Goal: Information Seeking & Learning: Learn about a topic

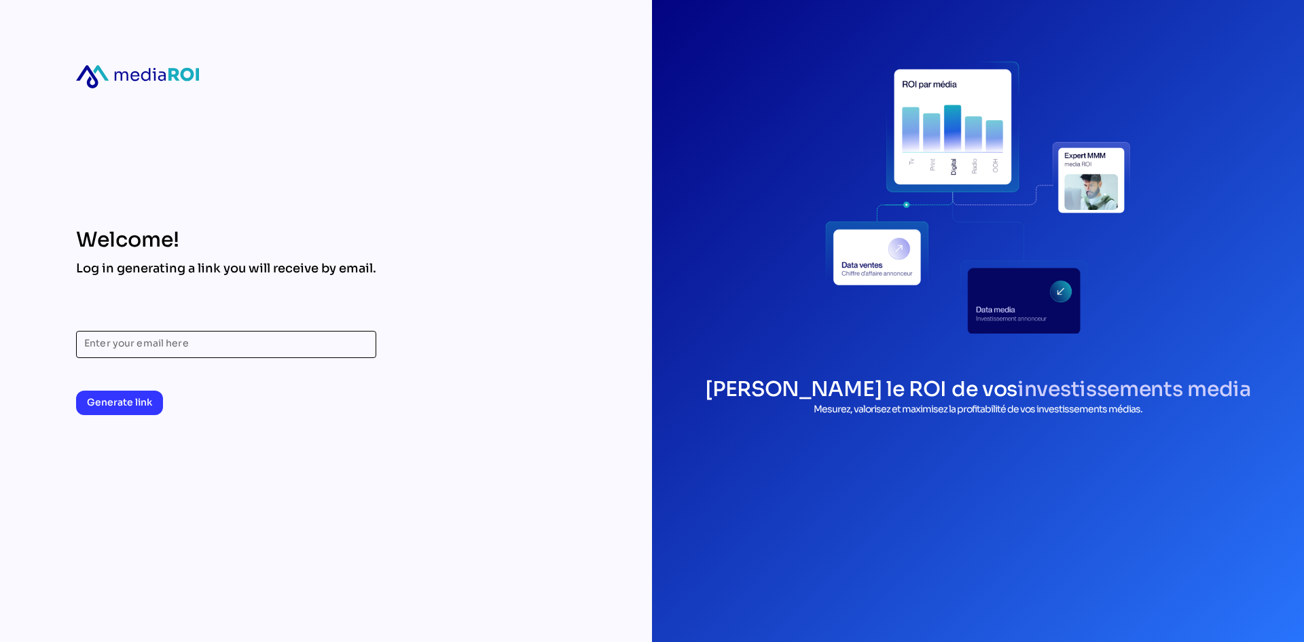
click at [185, 338] on input "Enter your email here" at bounding box center [226, 344] width 284 height 27
type input "**********"
click at [153, 400] on button "Generate link" at bounding box center [119, 403] width 87 height 24
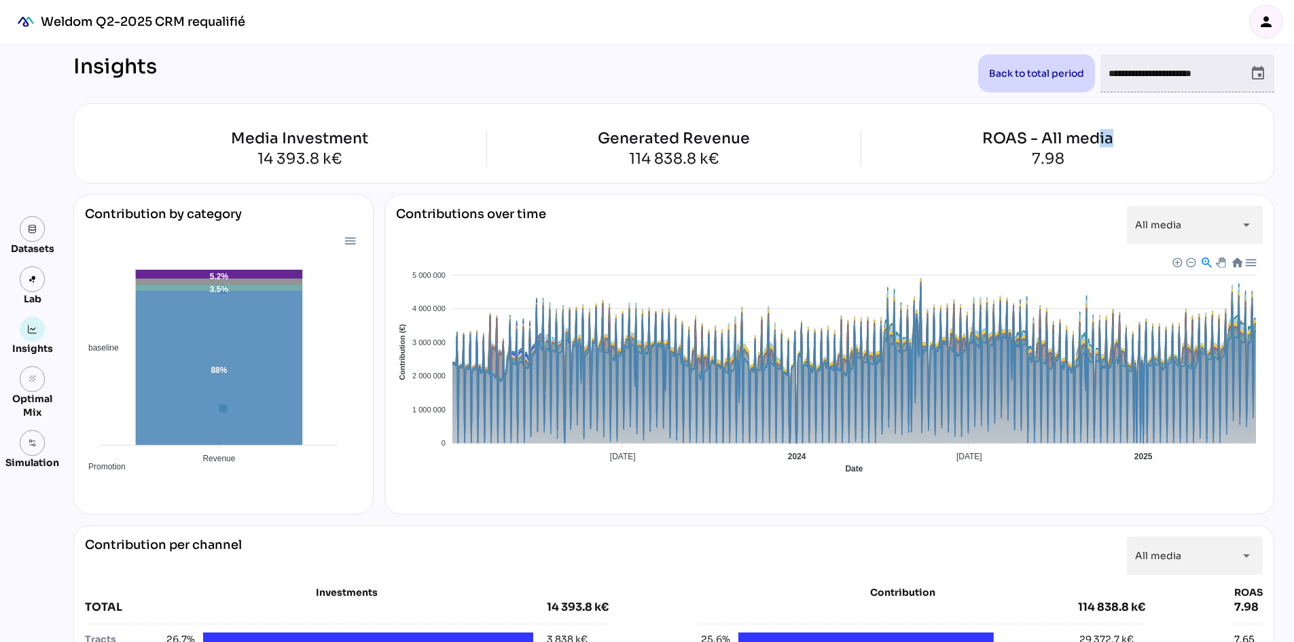
drag, startPoint x: 1100, startPoint y: 113, endPoint x: 1121, endPoint y: 105, distance: 23.0
click at [1121, 105] on div "Media Investment 14 393.8 k€ Generated Revenue 114 838.8 k€ ROAS - All media 7.…" at bounding box center [673, 143] width 1201 height 80
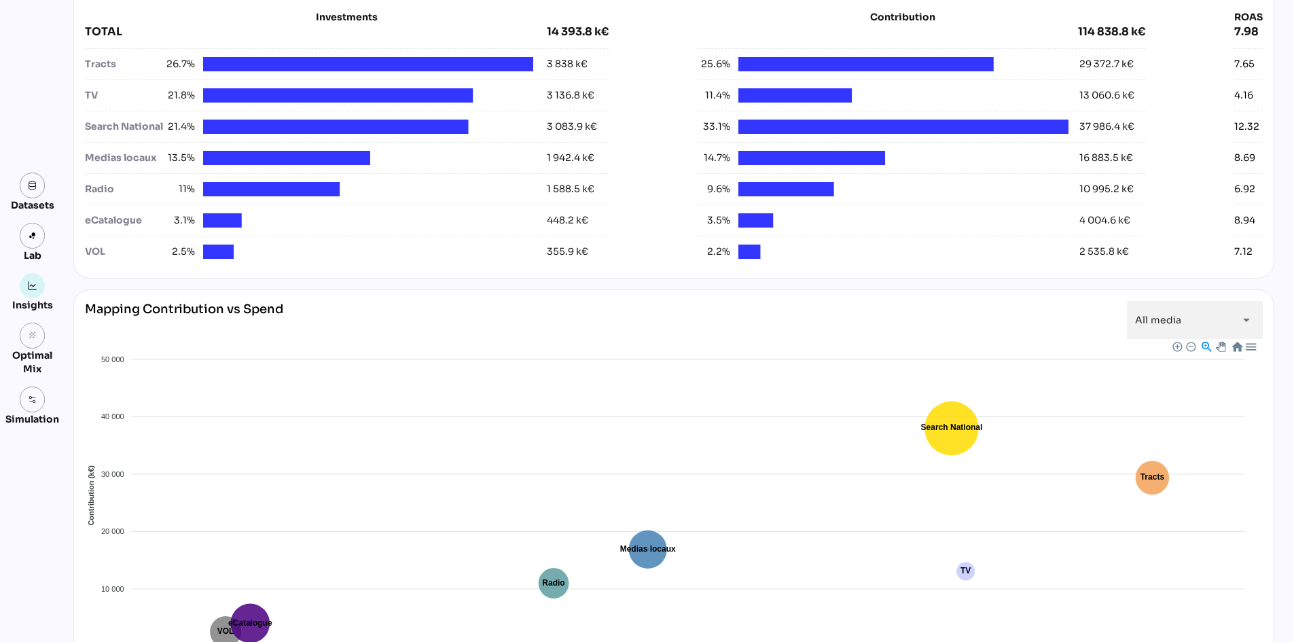
scroll to position [543, 0]
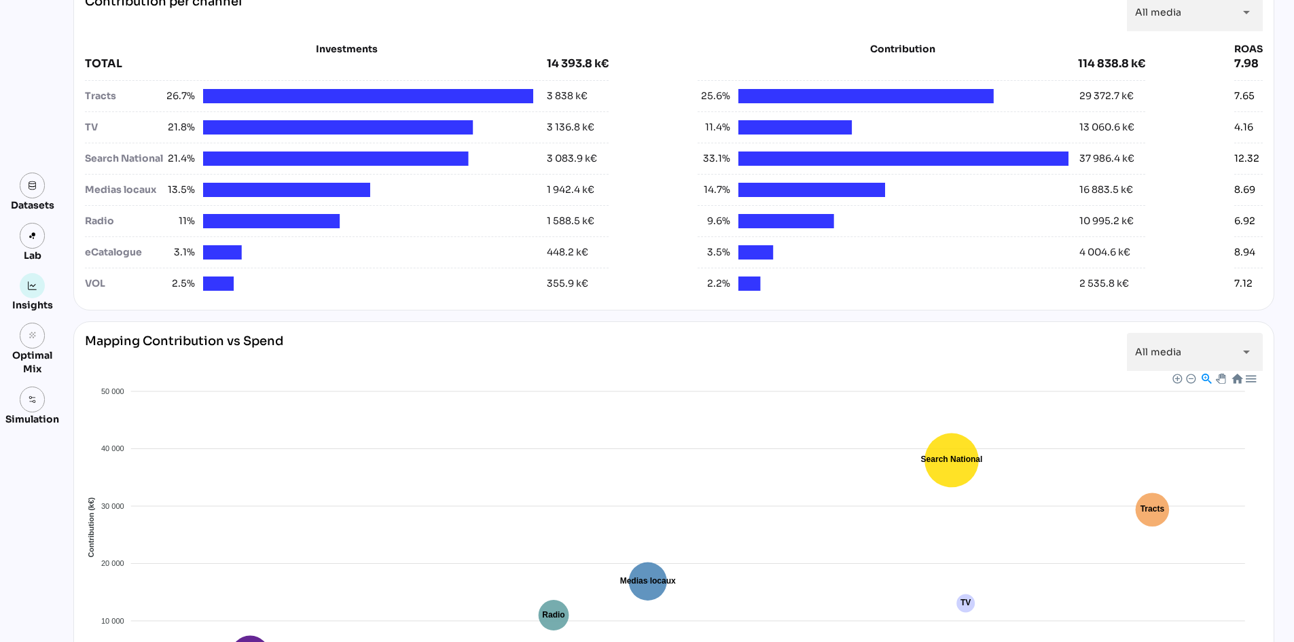
click at [120, 147] on div at bounding box center [347, 147] width 524 height 3
click at [118, 158] on div "Search National" at bounding box center [123, 158] width 77 height 14
drag, startPoint x: 295, startPoint y: 156, endPoint x: 612, endPoint y: 160, distance: 317.2
click at [602, 160] on div "Search National 21.4% 3 083.9 k€" at bounding box center [347, 158] width 524 height 14
click at [612, 160] on div "Investments TOTAL 14 393.8 k€ Tracts 26.7% 3 838 k€ TV 21.8% 3 136.8 k€ Search …" at bounding box center [674, 170] width 1178 height 257
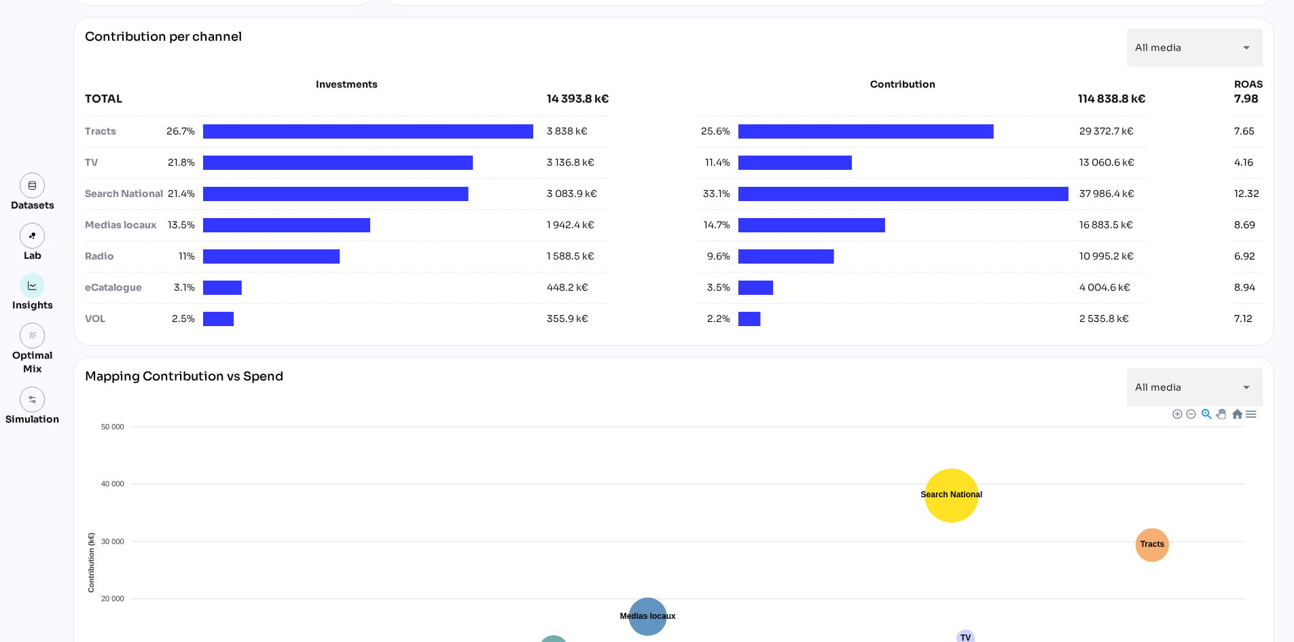
scroll to position [475, 0]
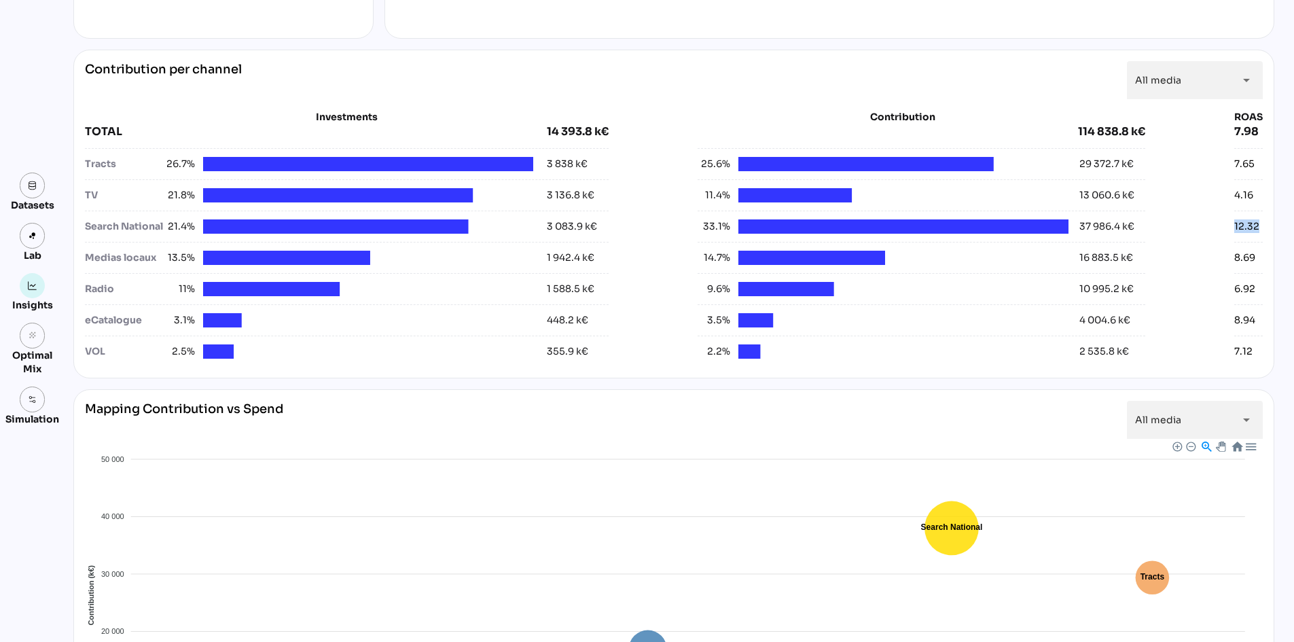
drag, startPoint x: 1261, startPoint y: 221, endPoint x: 1216, endPoint y: 228, distance: 46.1
click at [1216, 228] on div "Contribution per channel All media ********* arrow_drop_down Investments TOTAL …" at bounding box center [673, 214] width 1201 height 329
click at [706, 226] on span "33.1%" at bounding box center [714, 226] width 33 height 14
click at [707, 226] on span "33.1%" at bounding box center [714, 226] width 33 height 14
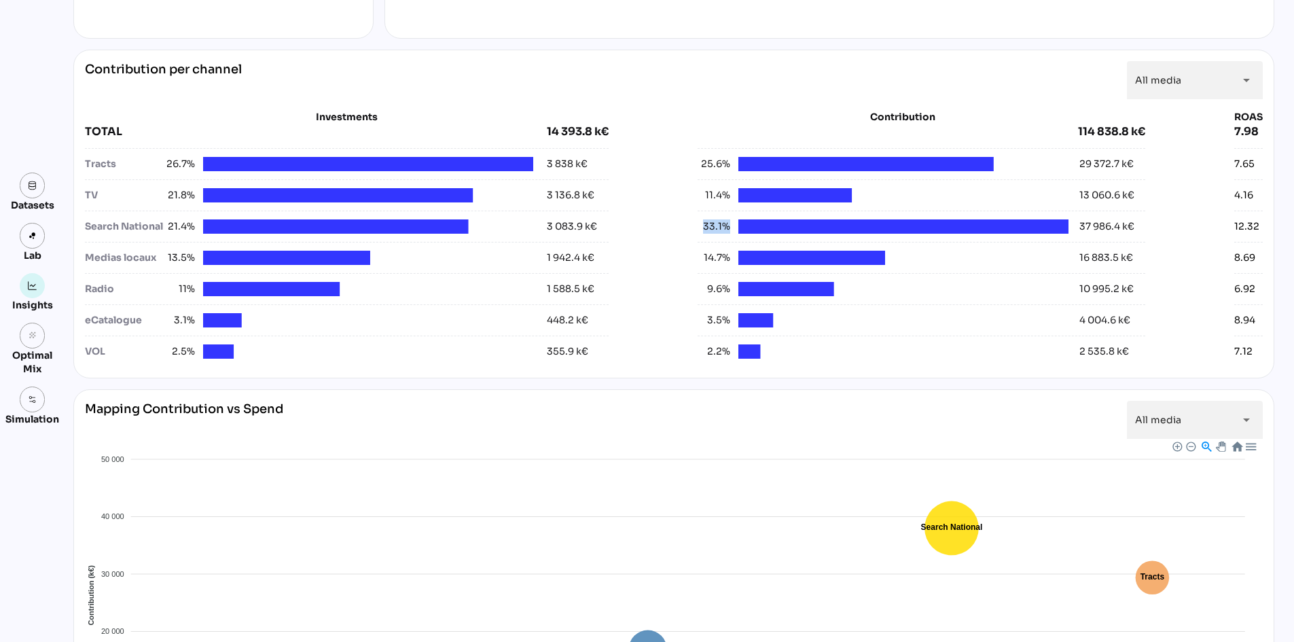
click at [708, 226] on span "33.1%" at bounding box center [714, 226] width 33 height 14
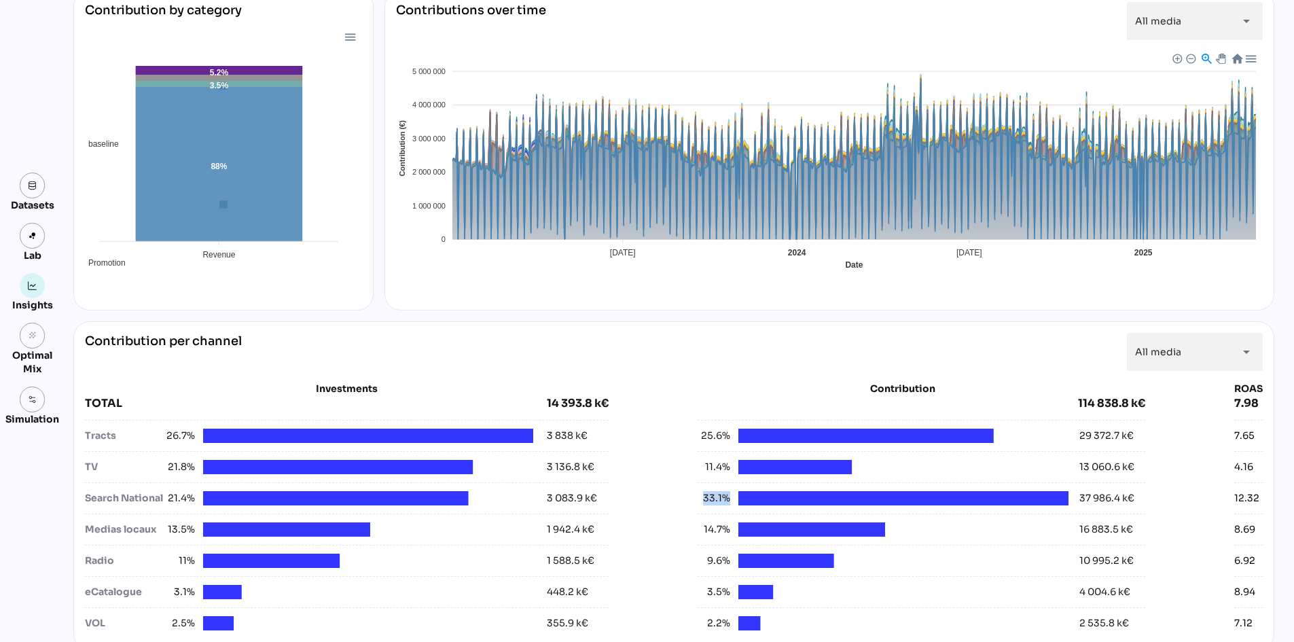
scroll to position [0, 0]
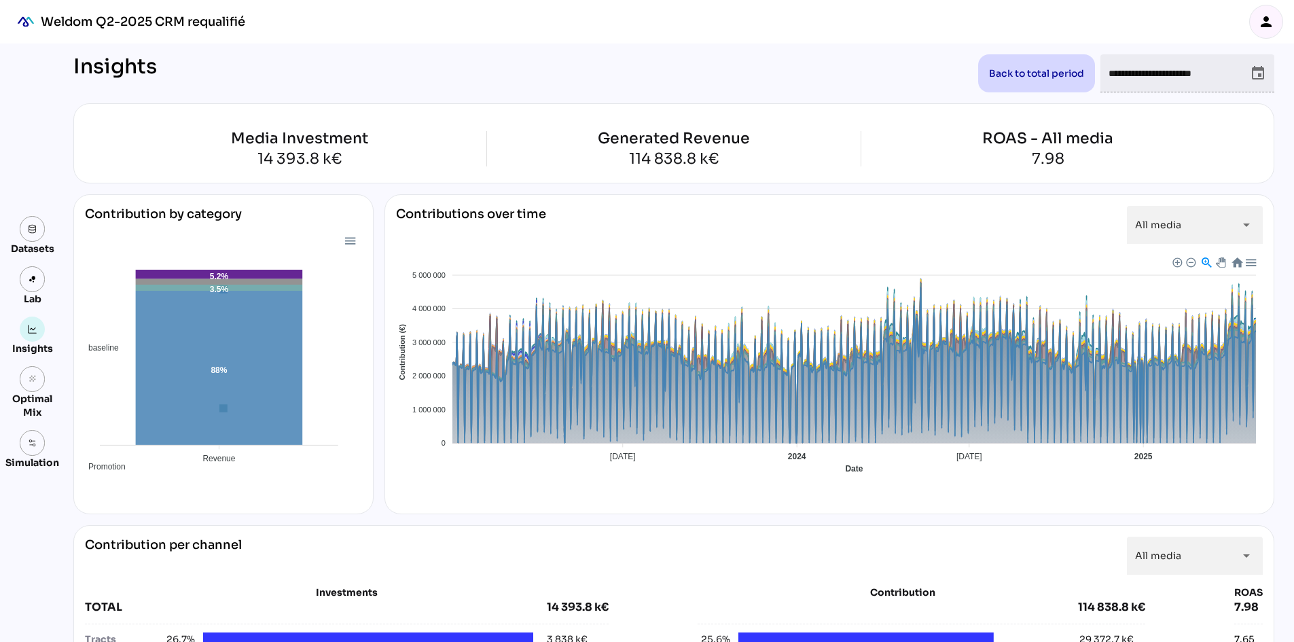
click at [1250, 72] on icon "event" at bounding box center [1258, 73] width 16 height 16
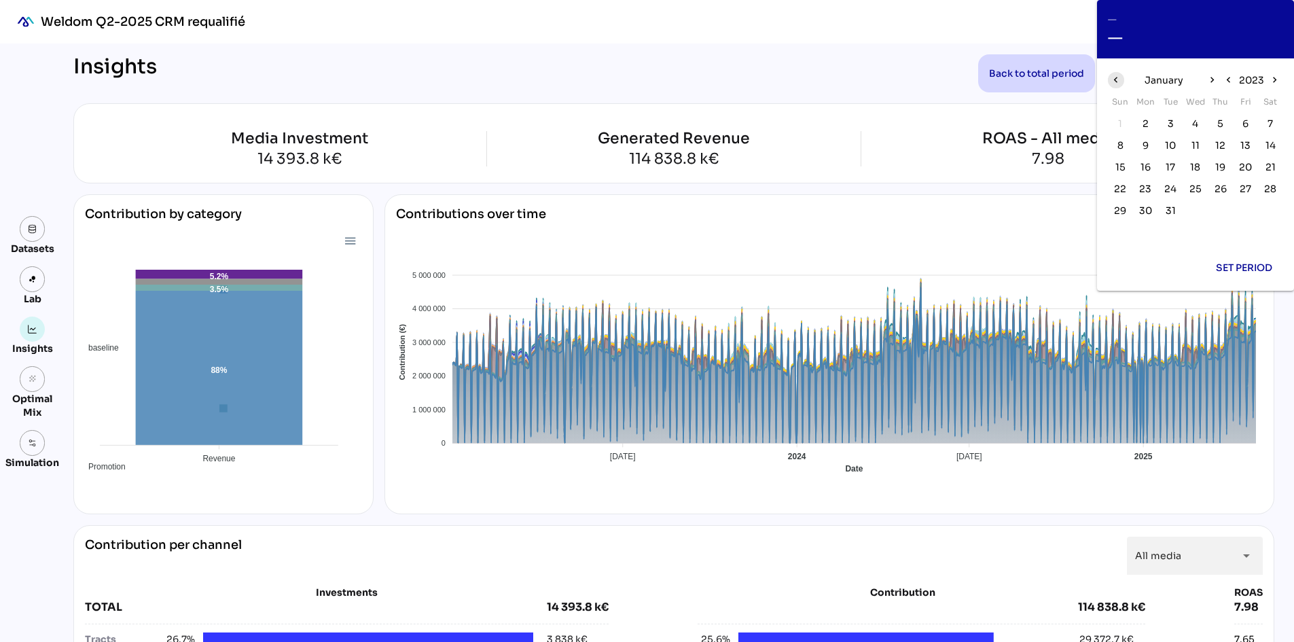
click at [1113, 78] on icon "chevron_left" at bounding box center [1116, 80] width 12 height 12
click at [1213, 78] on icon "chevron_right" at bounding box center [1212, 80] width 12 height 12
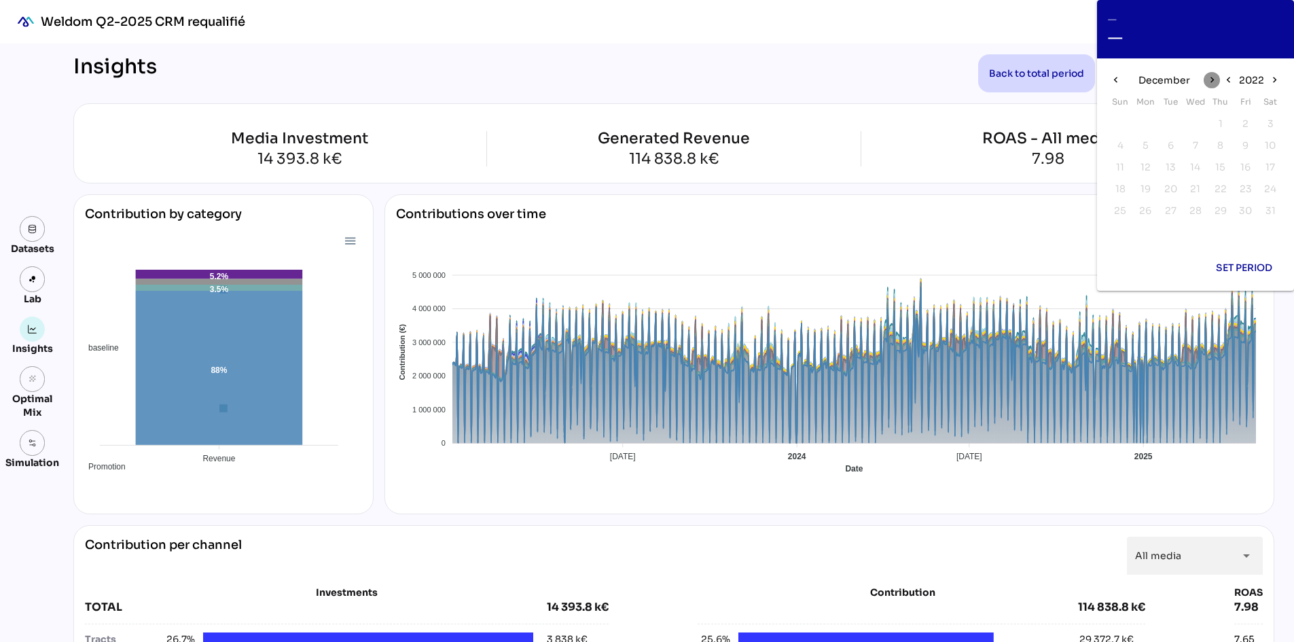
click at [1213, 78] on icon "chevron_right" at bounding box center [1212, 80] width 12 height 12
click at [1271, 79] on icon "chevron_right" at bounding box center [1275, 80] width 12 height 12
click at [1147, 122] on span "1" at bounding box center [1145, 123] width 4 height 15
click at [1274, 81] on icon "chevron_right" at bounding box center [1275, 80] width 12 height 12
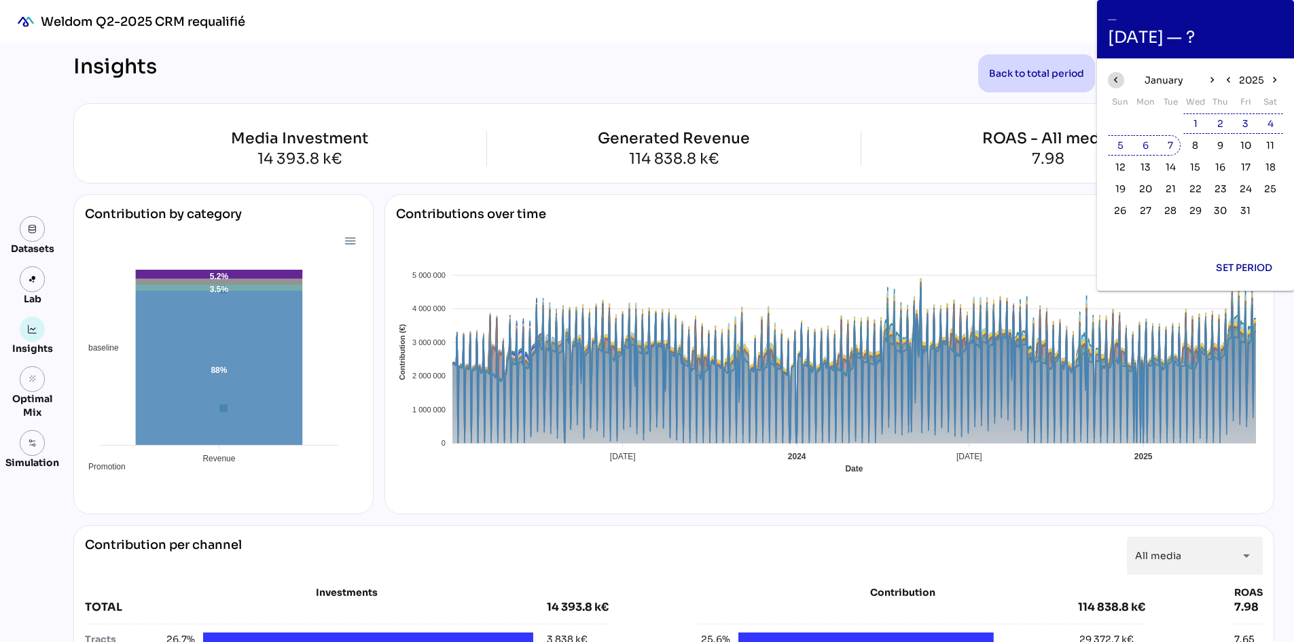
click at [1118, 80] on icon "chevron_left" at bounding box center [1116, 80] width 12 height 12
click at [1169, 204] on span "31" at bounding box center [1171, 210] width 10 height 15
type input "**********"
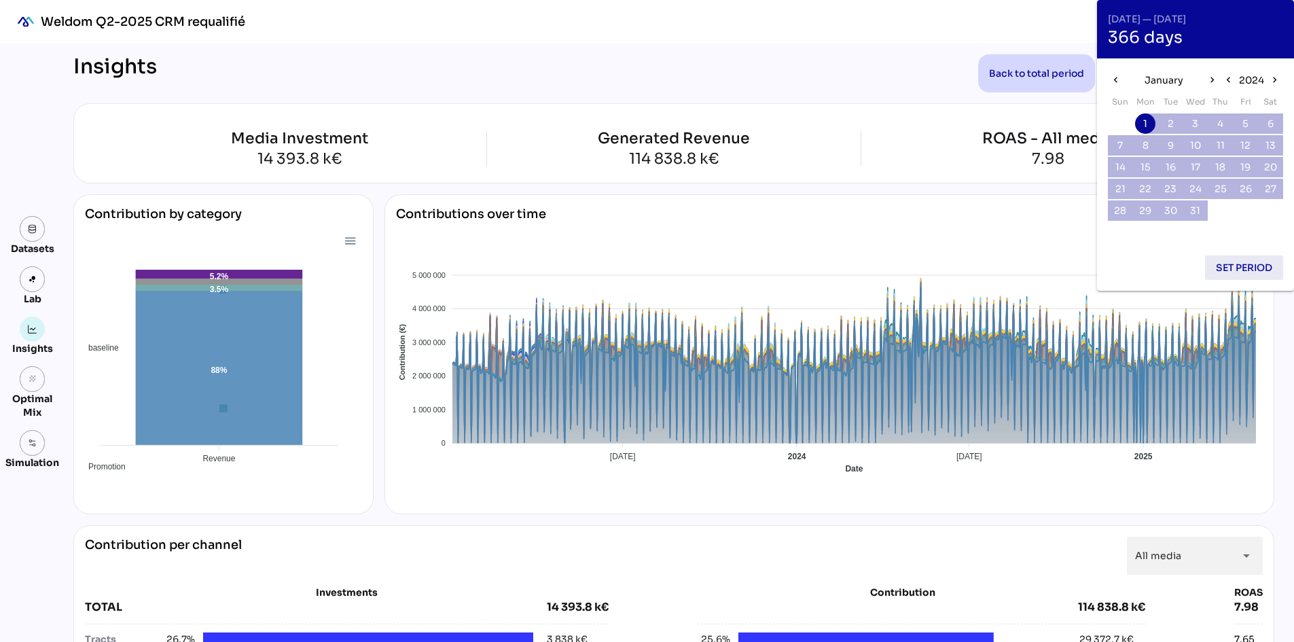
click at [1244, 270] on span "Set period" at bounding box center [1244, 267] width 56 height 16
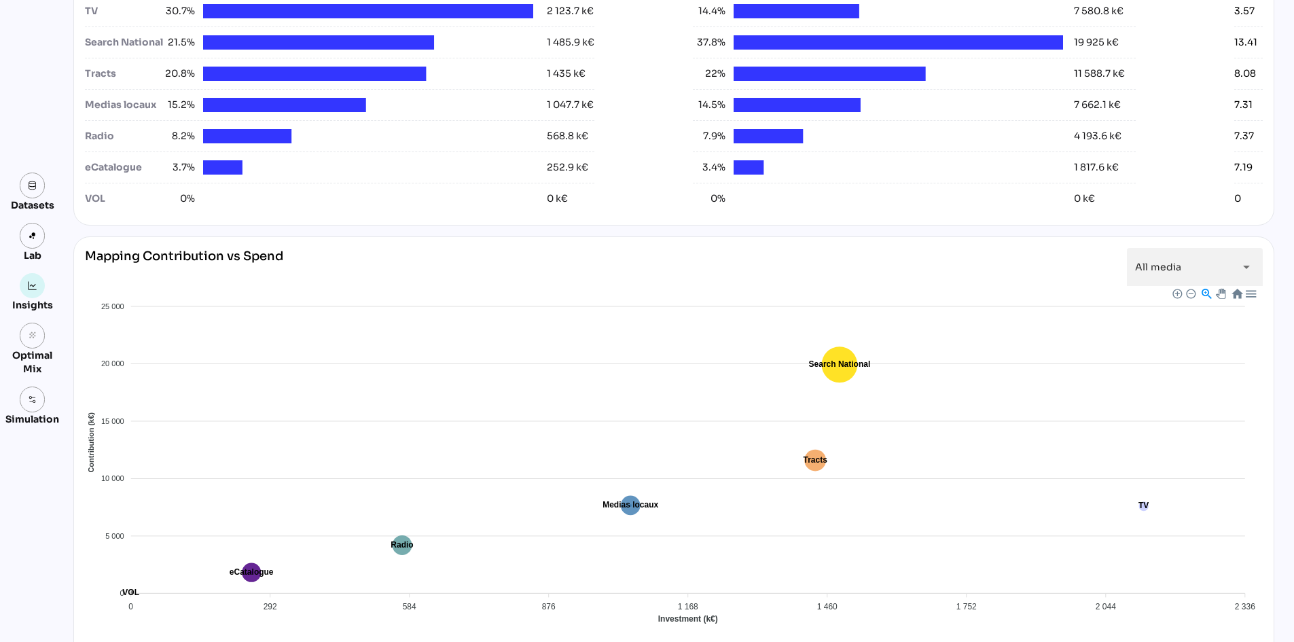
scroll to position [747, 0]
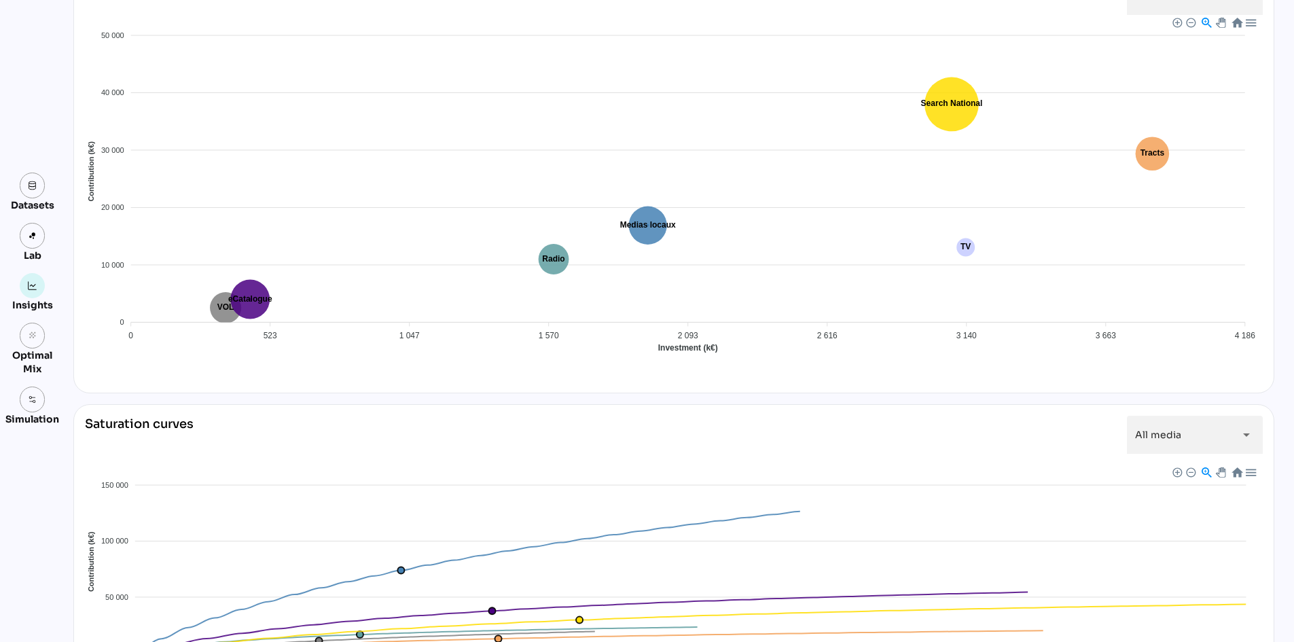
scroll to position [992, 0]
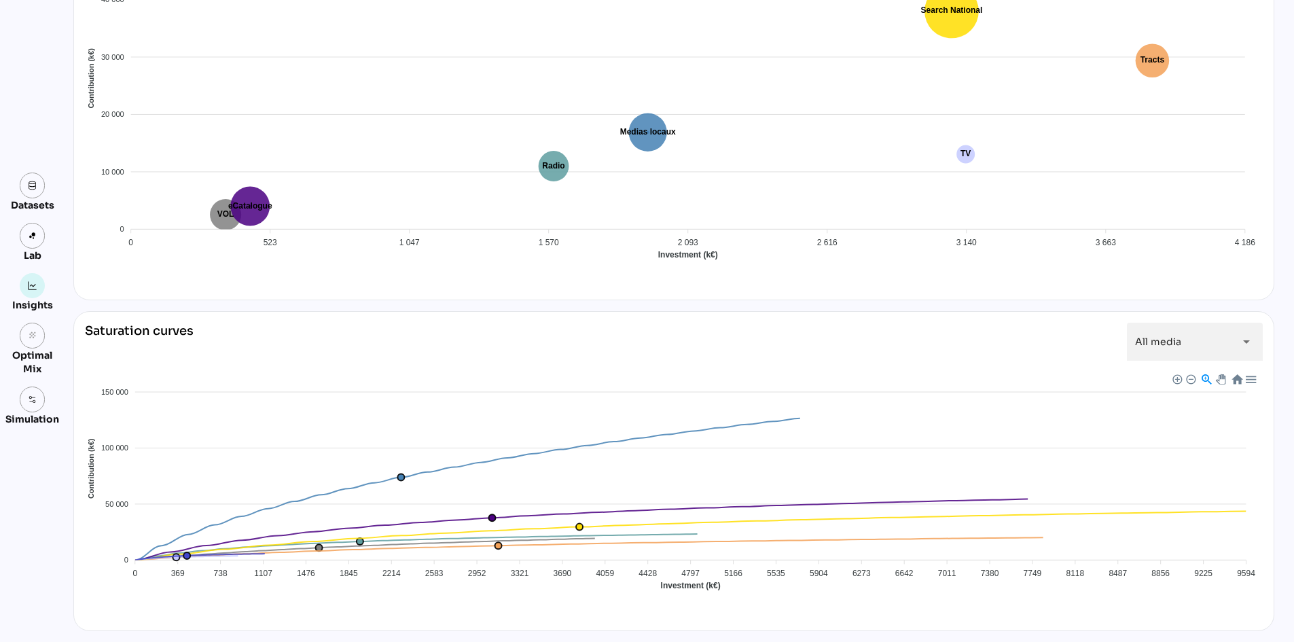
click at [396, 475] on foreignobject "CRM Medias locaux Radio Search National TV Tracts VOL eCatalogue" at bounding box center [674, 491] width 1178 height 238
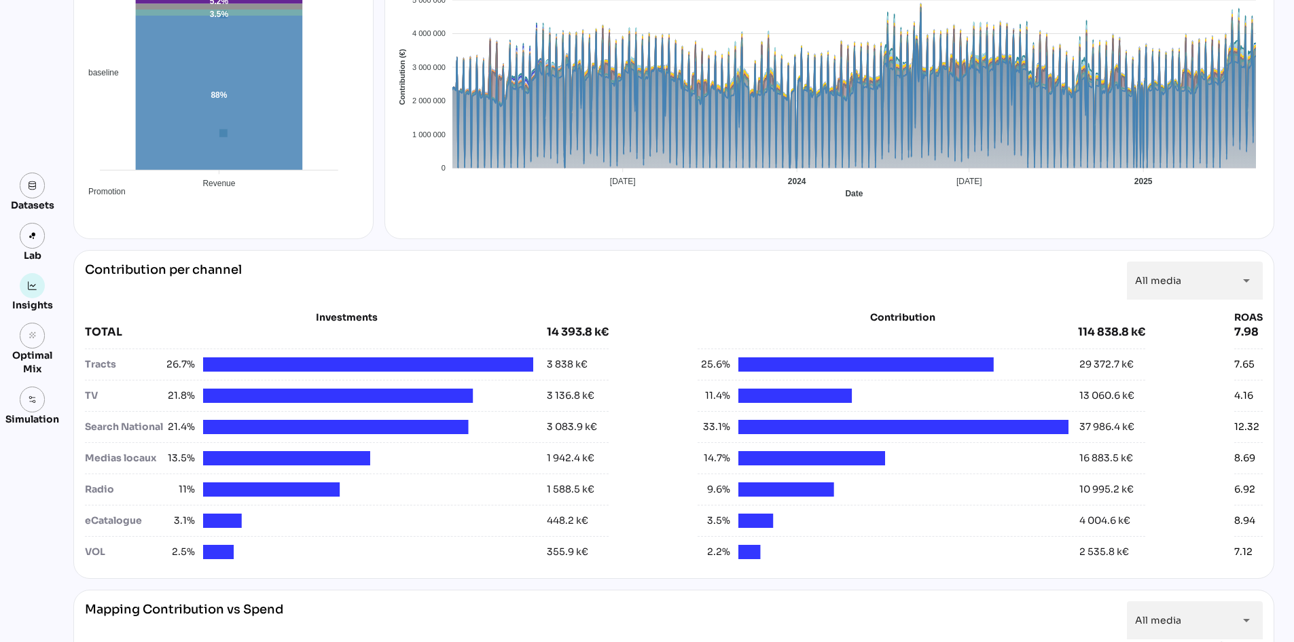
scroll to position [245, 0]
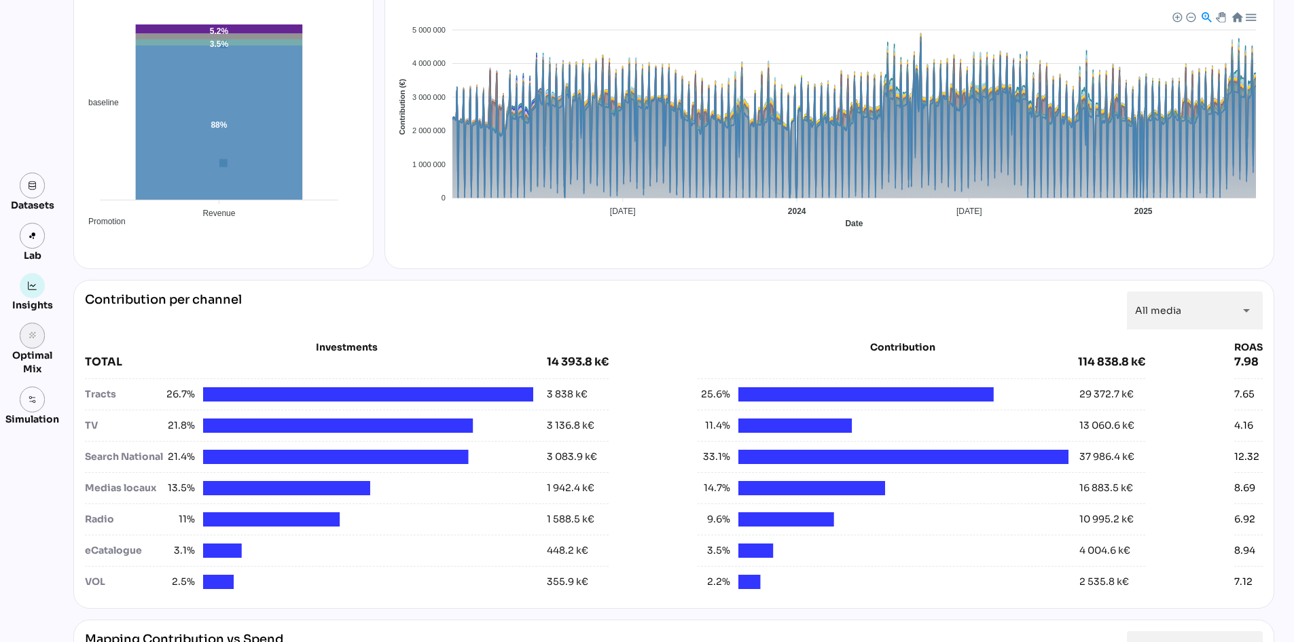
click at [33, 334] on icon "grain" at bounding box center [33, 336] width 10 height 10
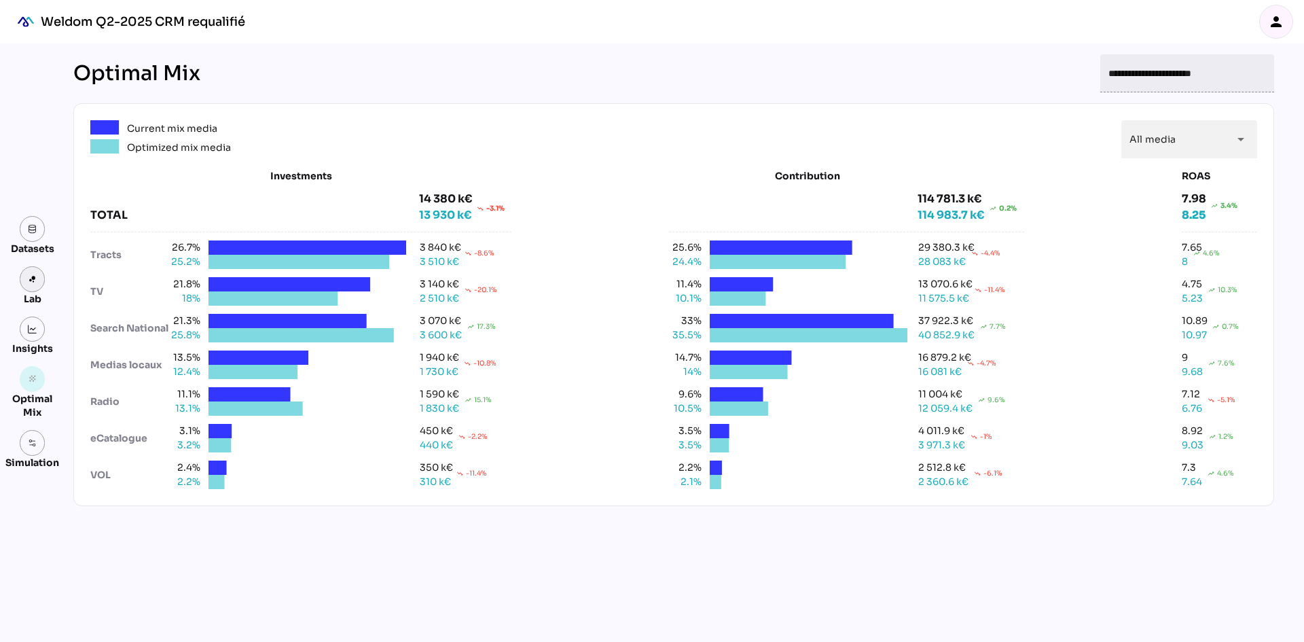
click at [25, 280] on link at bounding box center [33, 279] width 26 height 26
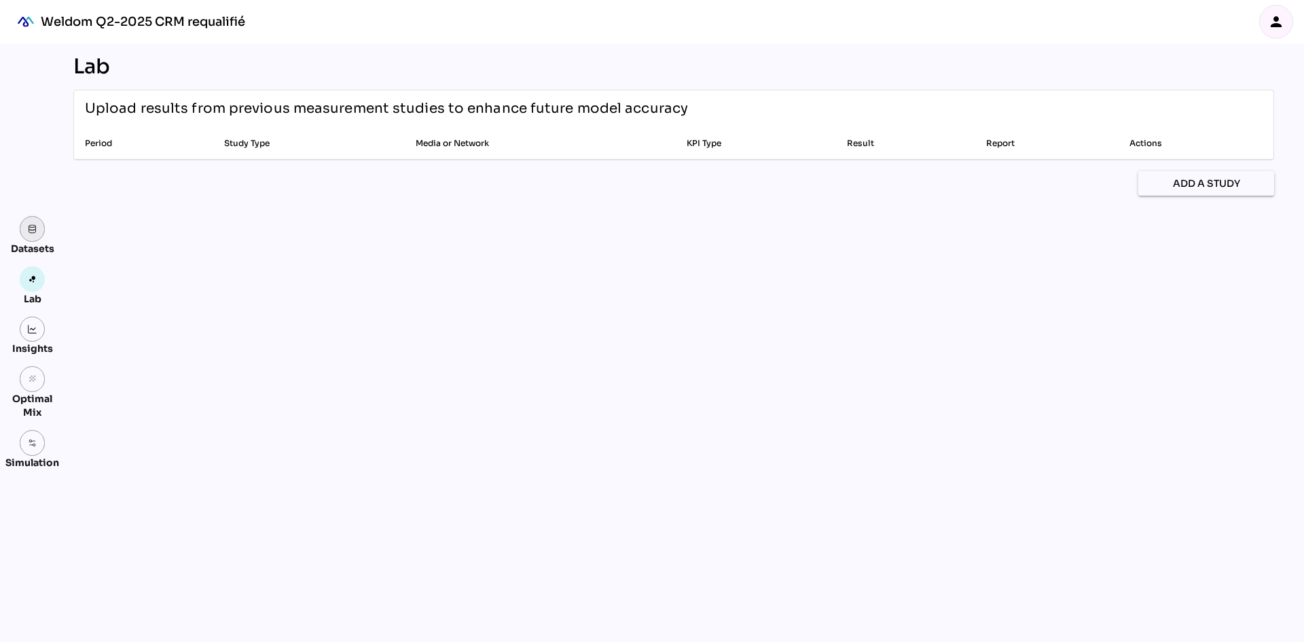
click at [37, 234] on link at bounding box center [33, 229] width 26 height 26
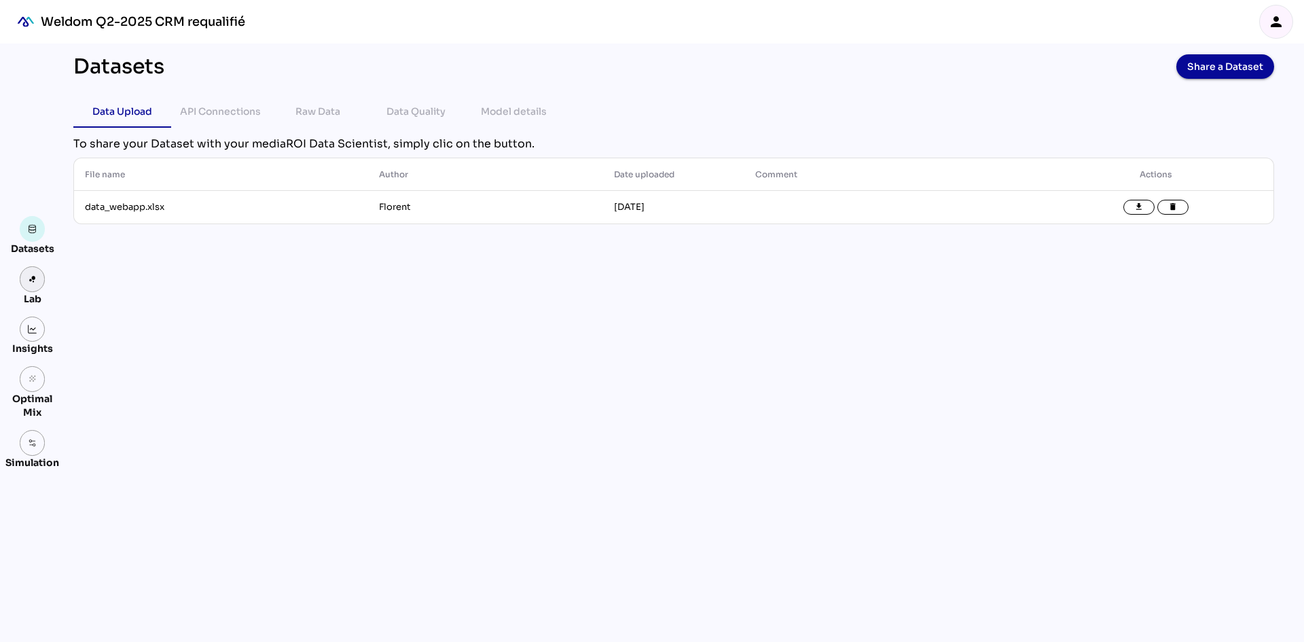
click at [38, 278] on link at bounding box center [33, 279] width 26 height 26
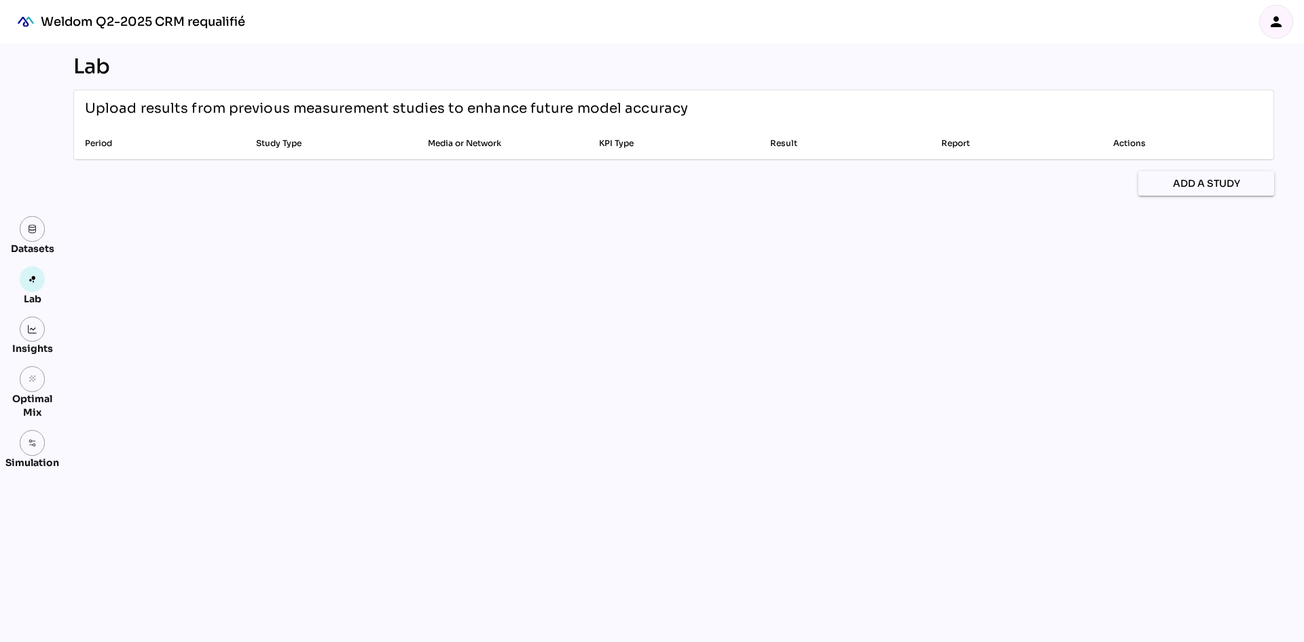
click at [25, 326] on link at bounding box center [33, 330] width 26 height 26
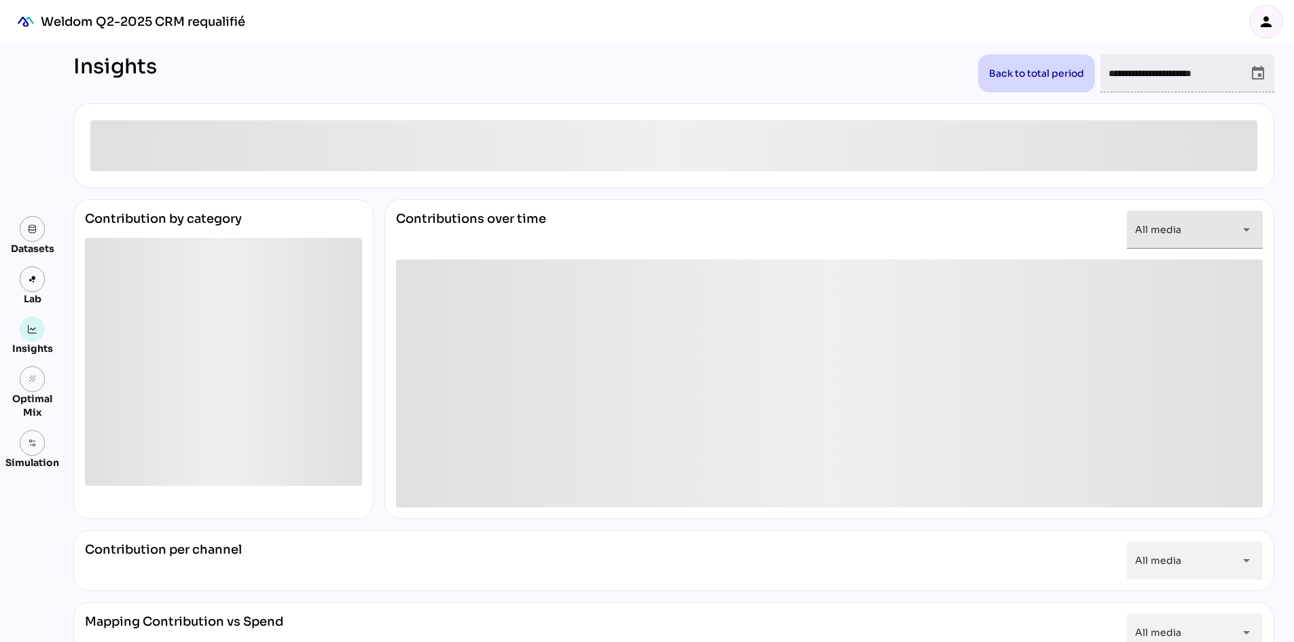
click at [1197, 224] on div "All media *********" at bounding box center [1182, 230] width 95 height 38
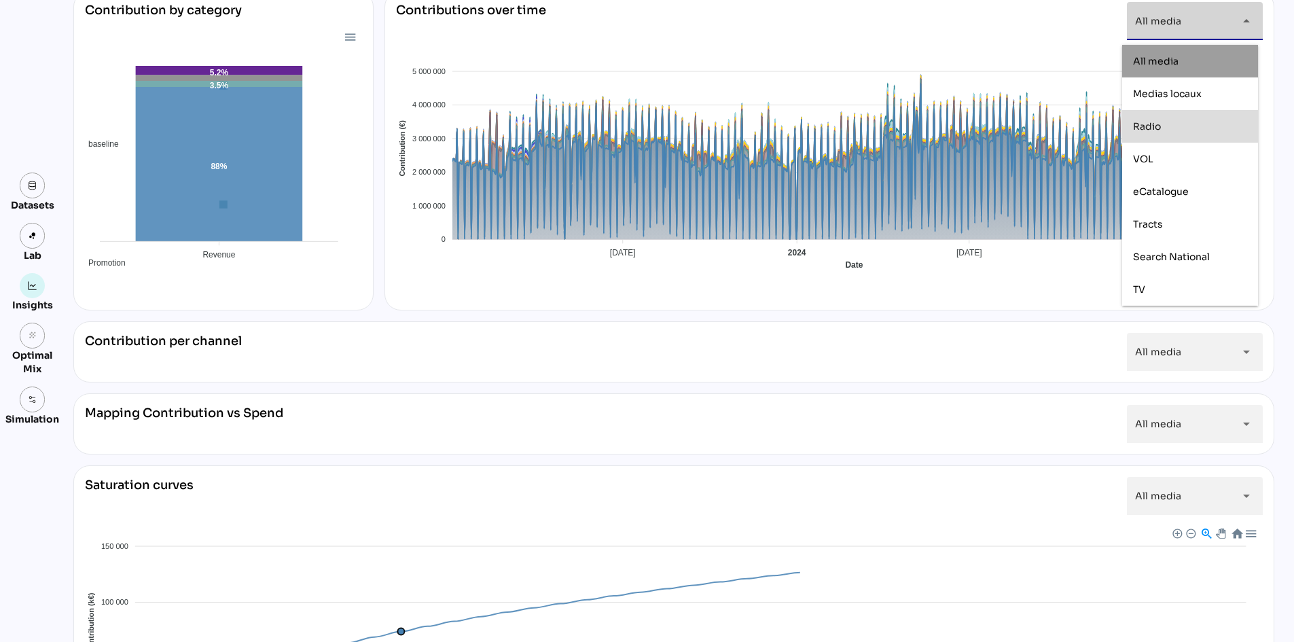
scroll to position [199, 0]
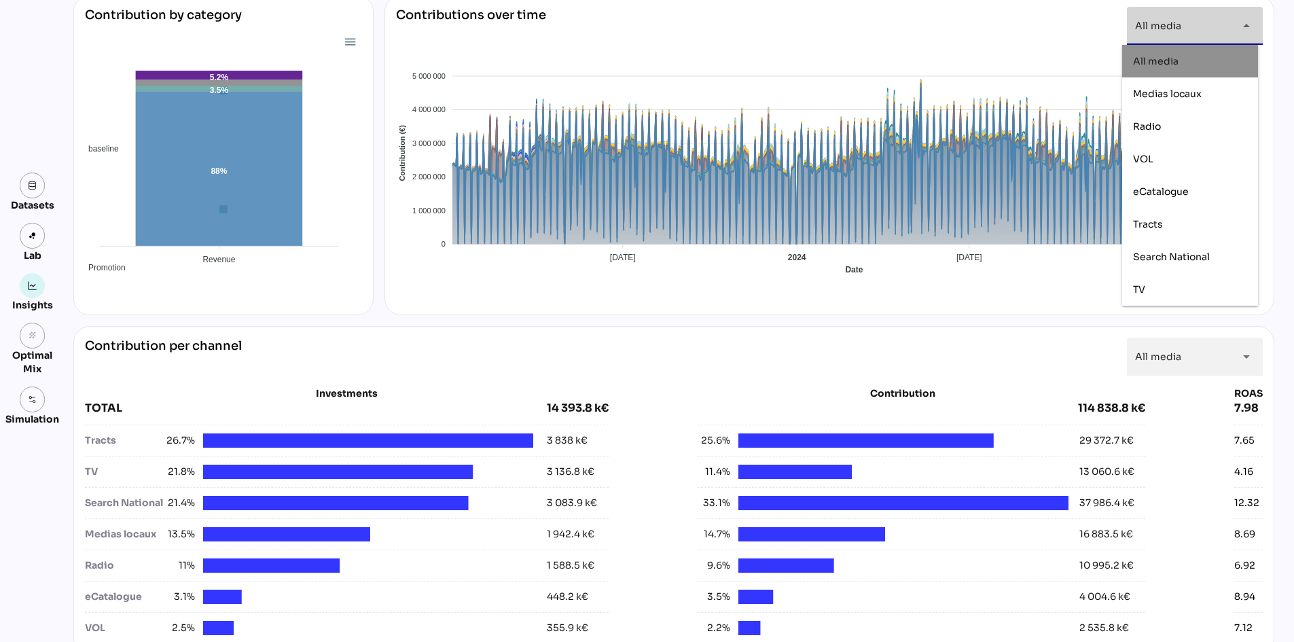
click at [1181, 33] on div "All media *********" at bounding box center [1182, 26] width 95 height 38
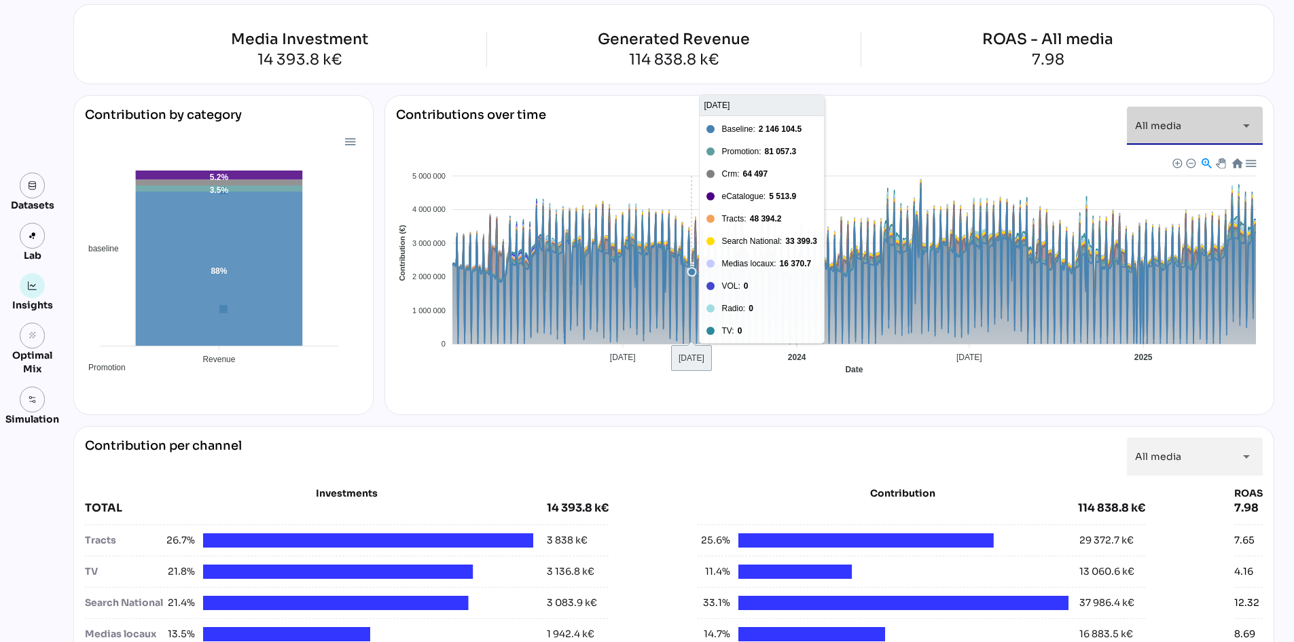
scroll to position [68, 0]
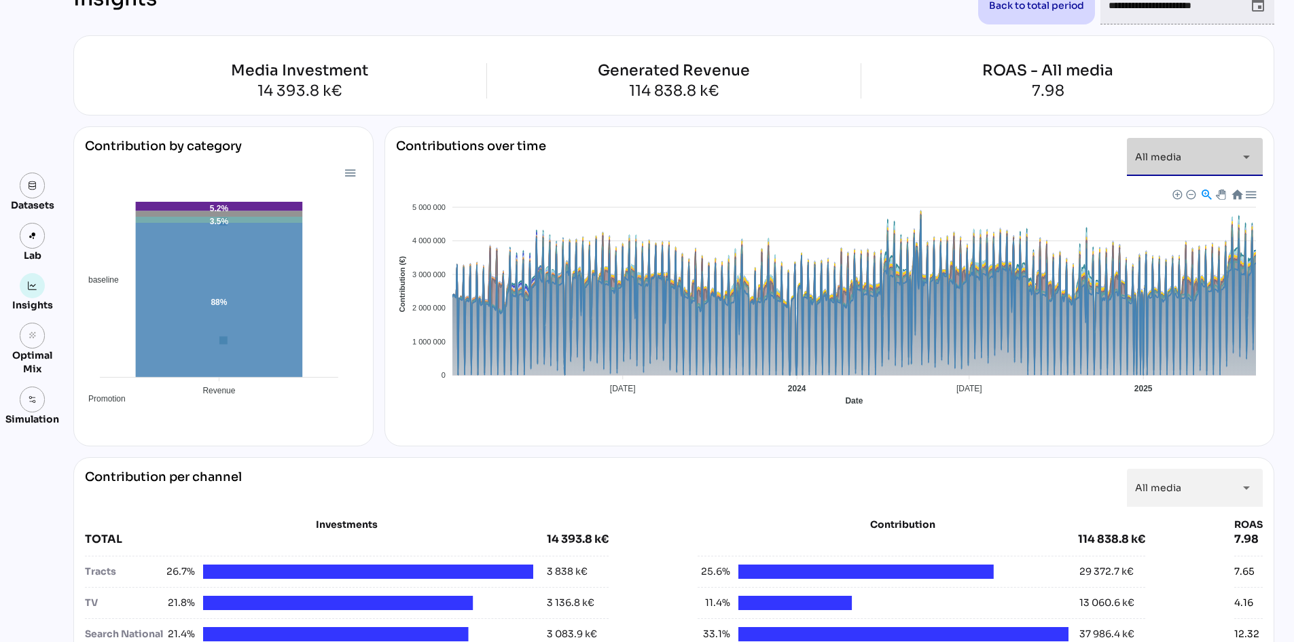
click at [1204, 194] on div at bounding box center [1206, 194] width 12 height 12
click at [1200, 194] on div at bounding box center [1206, 194] width 12 height 12
click at [1247, 192] on div at bounding box center [1250, 194] width 12 height 12
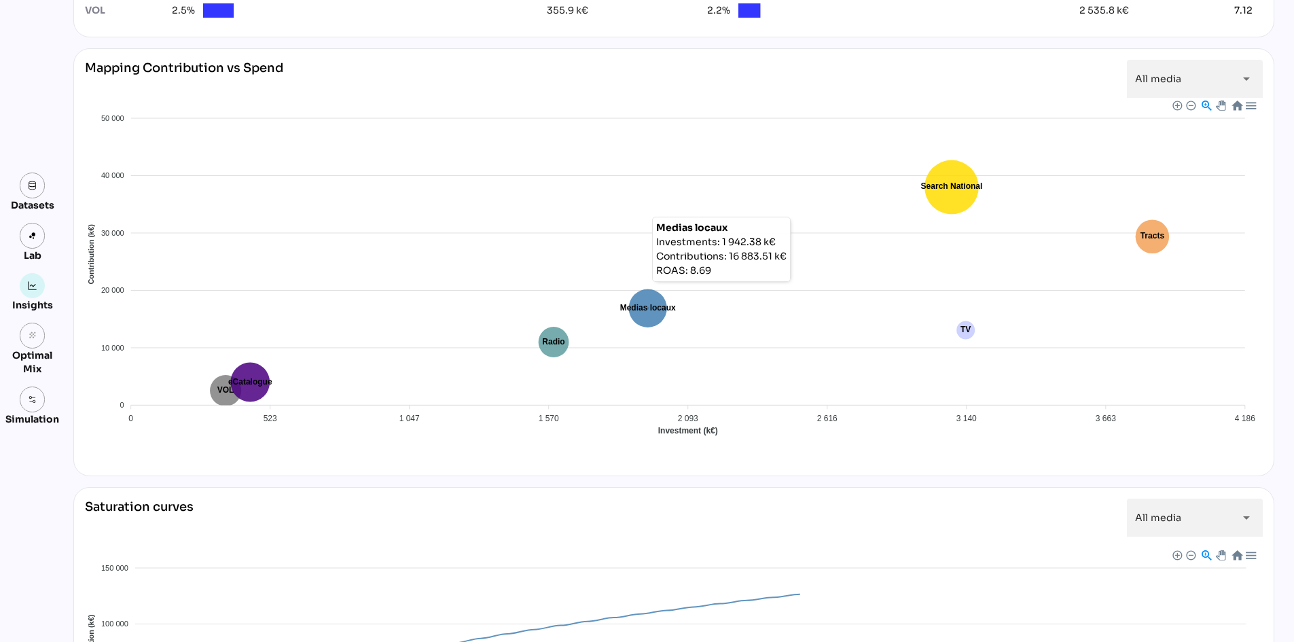
scroll to position [789, 0]
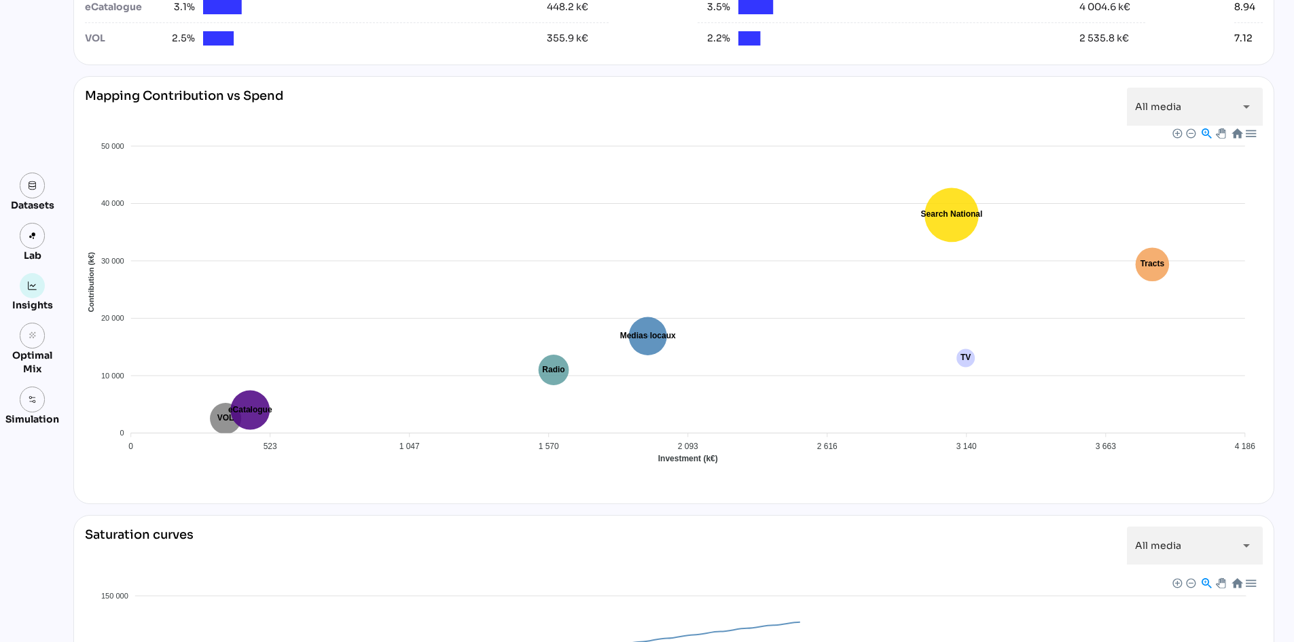
click at [1185, 134] on div at bounding box center [1190, 133] width 10 height 10
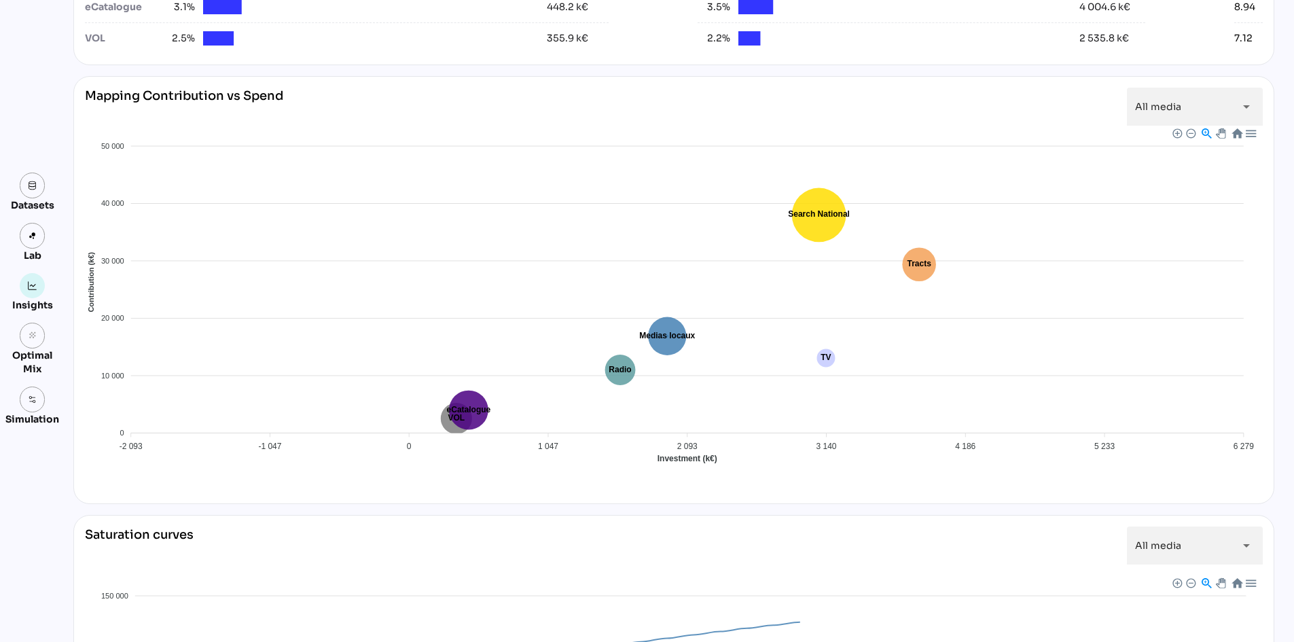
click at [1173, 133] on div at bounding box center [1177, 133] width 10 height 10
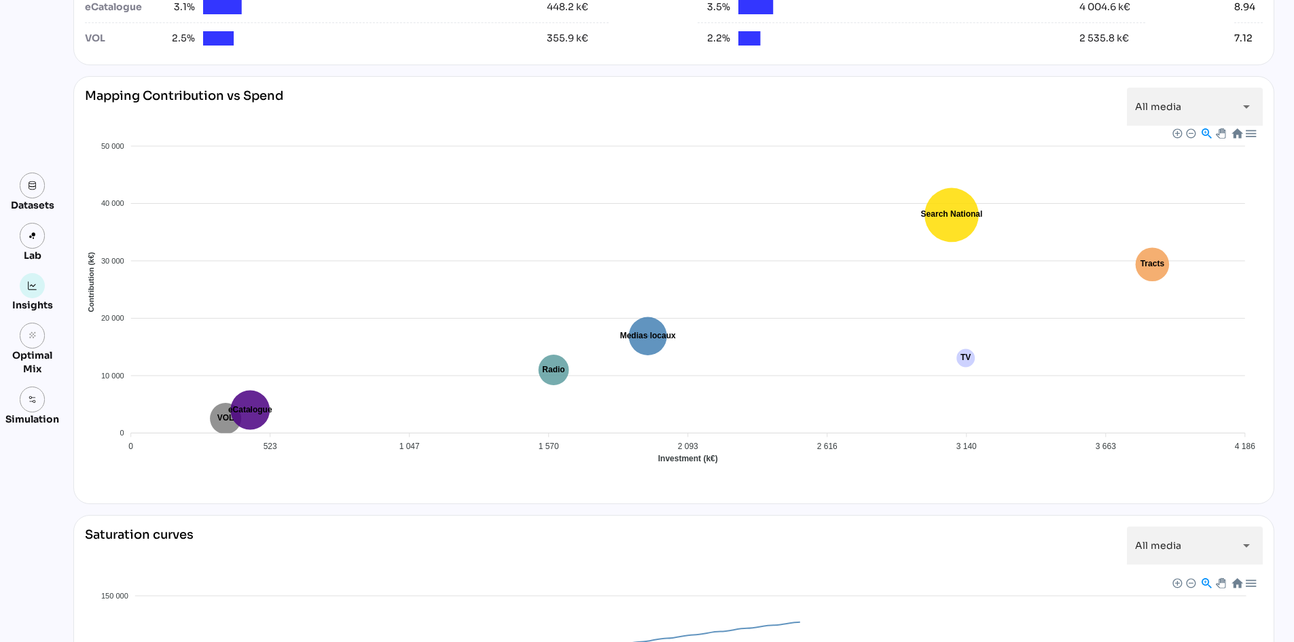
click at [1245, 133] on div at bounding box center [1250, 133] width 12 height 12
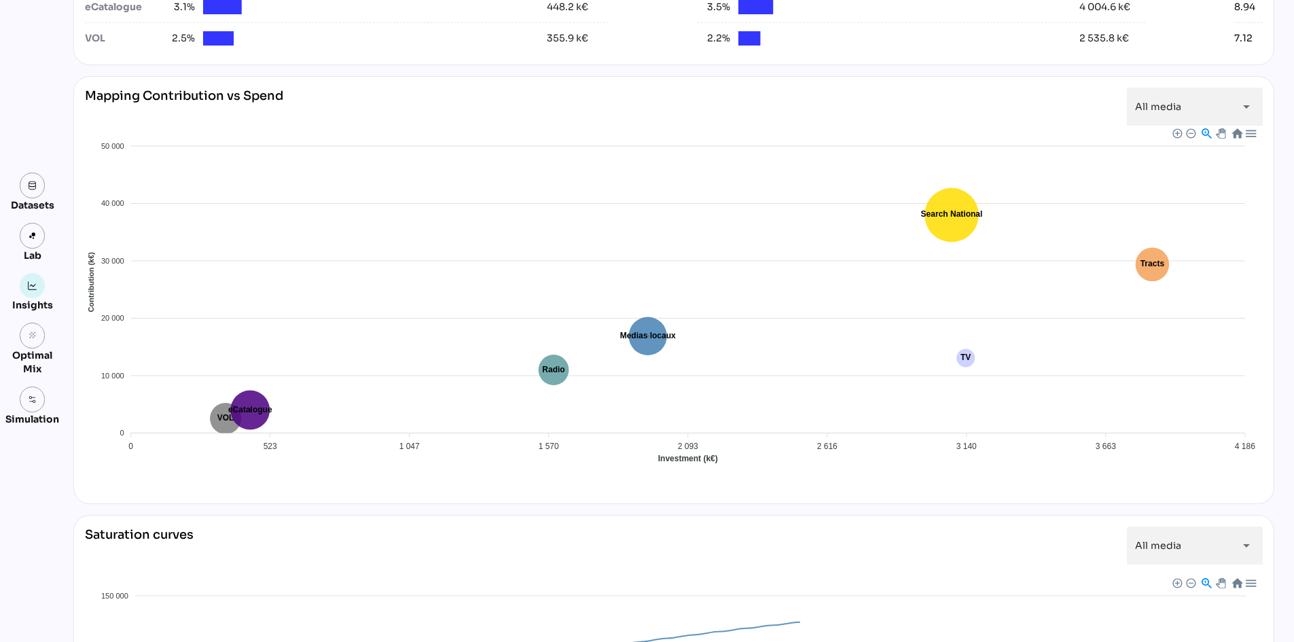
click at [825, 469] on div "Medias locaux Radio VOL eCatalogue Tracts Search National TV" at bounding box center [674, 554] width 1178 height 179
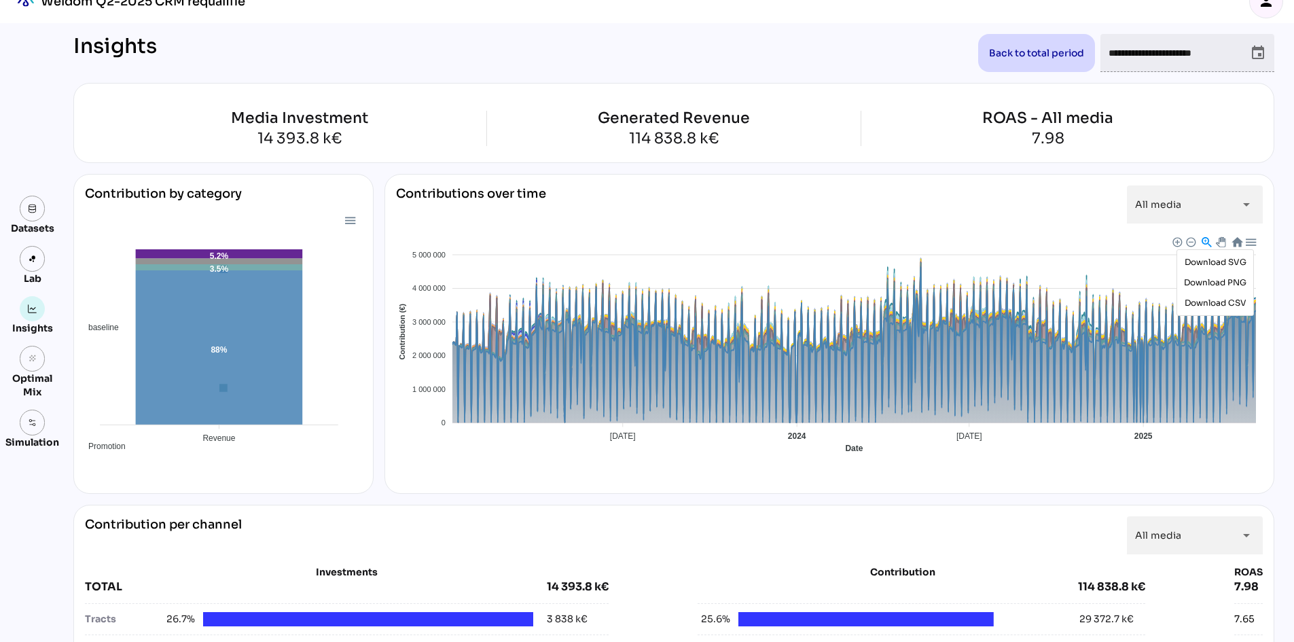
scroll to position [0, 0]
